Goal: Task Accomplishment & Management: Manage account settings

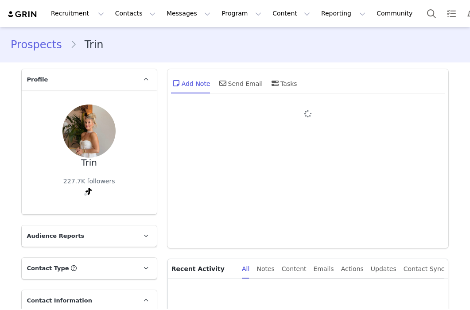
type input "+1 ([GEOGRAPHIC_DATA])"
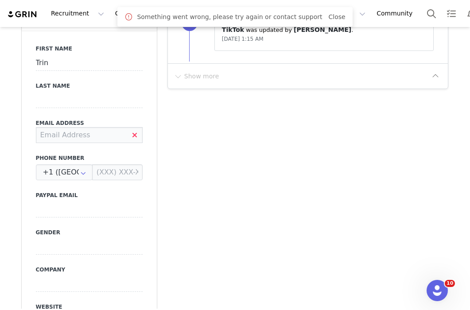
click at [96, 135] on input at bounding box center [89, 135] width 107 height 16
paste input "[EMAIL_ADDRESS][DOMAIN_NAME]"
type input "[EMAIL_ADDRESS][DOMAIN_NAME]"
click at [107, 154] on label "Phone Number" at bounding box center [89, 158] width 107 height 8
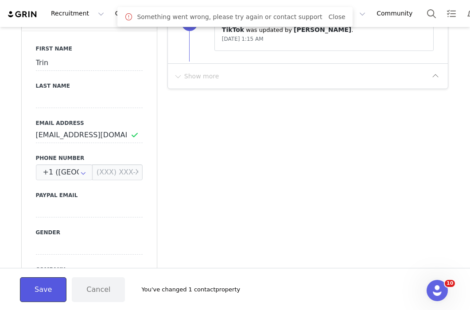
click at [42, 285] on button "Save" at bounding box center [43, 289] width 47 height 25
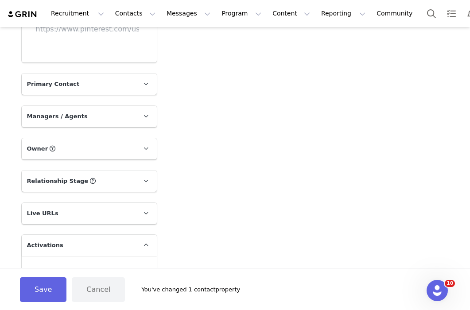
click at [109, 176] on p "Relationship Stage Use relationship stages to move contacts through a logical s…" at bounding box center [79, 181] width 114 height 21
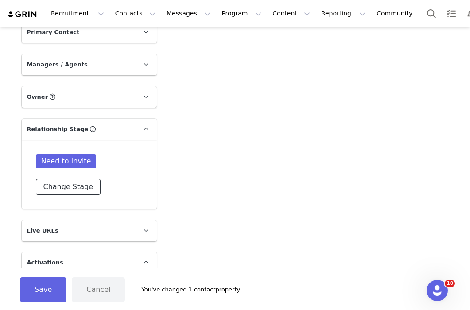
click at [73, 188] on button "Change Stage" at bounding box center [68, 187] width 65 height 16
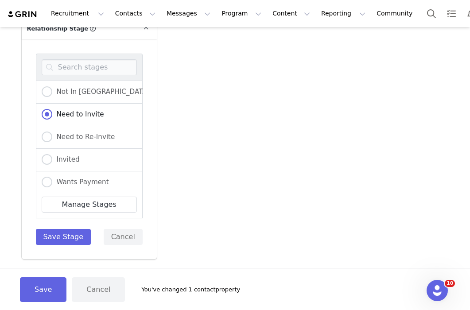
scroll to position [1216, 0]
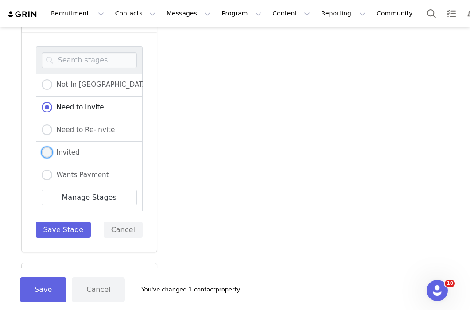
click at [57, 148] on span "Invited" at bounding box center [65, 152] width 27 height 8
click at [52, 148] on input "Invited" at bounding box center [47, 153] width 11 height 12
radio input "true"
radio input "false"
radio input "true"
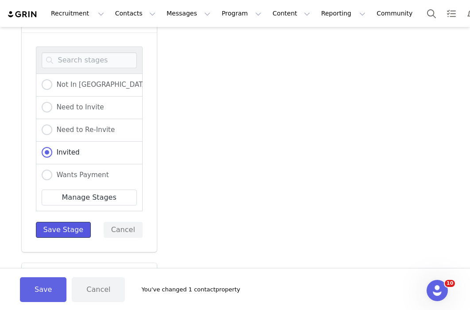
click at [57, 230] on button "Save Stage" at bounding box center [63, 230] width 55 height 16
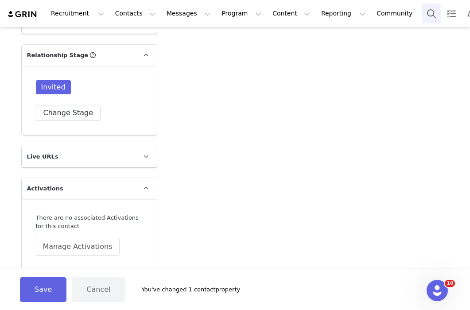
scroll to position [1182, 0]
